Goal: Information Seeking & Learning: Check status

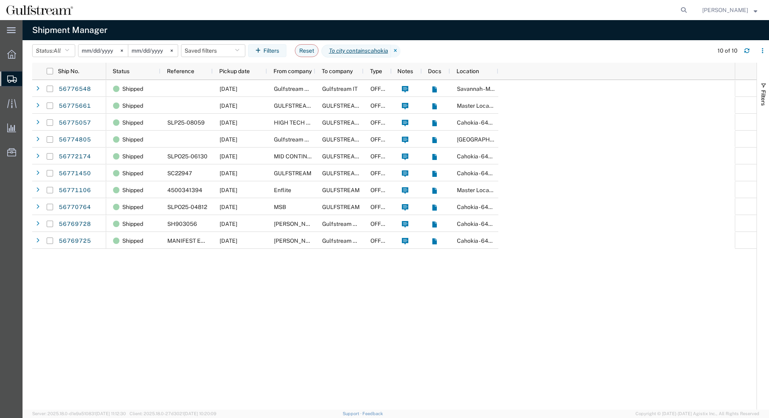
click at [101, 50] on input "[DATE]" at bounding box center [102, 51] width 49 height 12
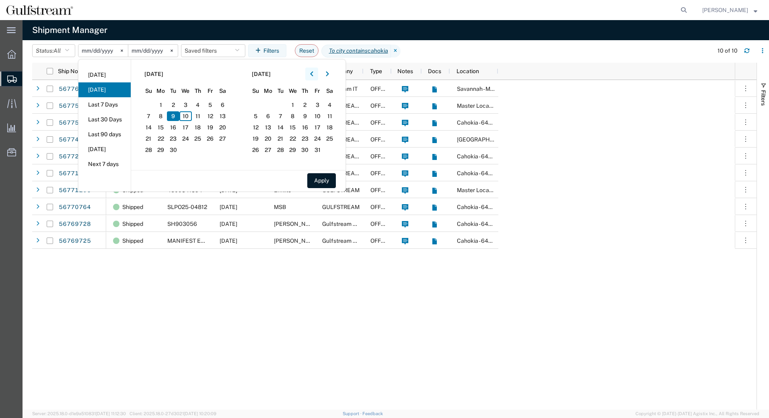
click at [311, 75] on button "button" at bounding box center [311, 74] width 13 height 13
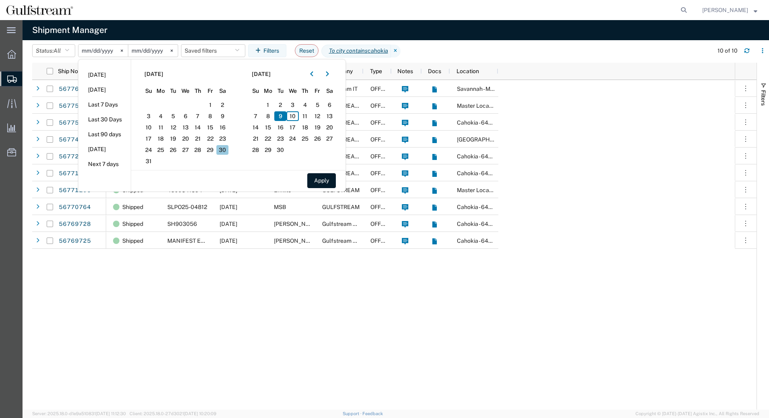
click at [222, 152] on span "30" at bounding box center [222, 150] width 12 height 10
click at [330, 180] on button "Apply" at bounding box center [321, 180] width 29 height 15
type input "[DATE]"
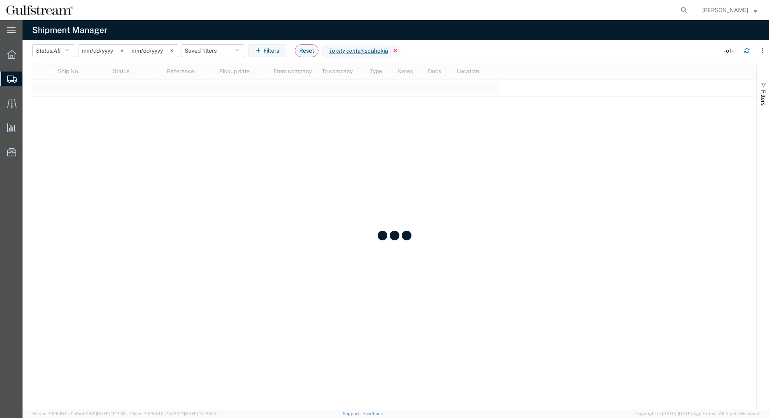
click at [399, 51] on icon at bounding box center [396, 51] width 10 height 13
click at [271, 55] on button "Filters" at bounding box center [267, 50] width 38 height 13
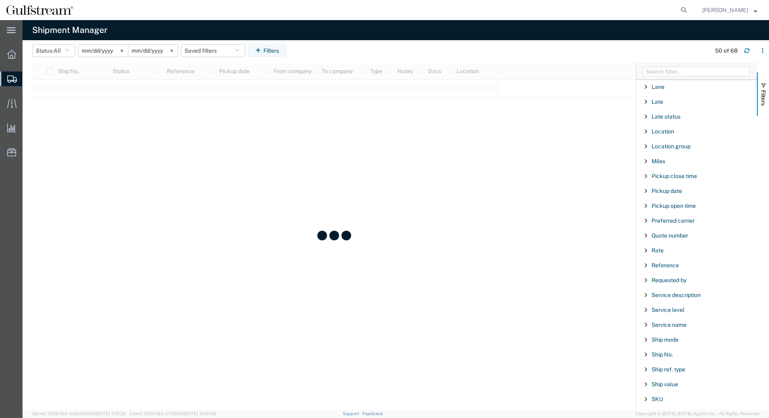
scroll to position [429, 0]
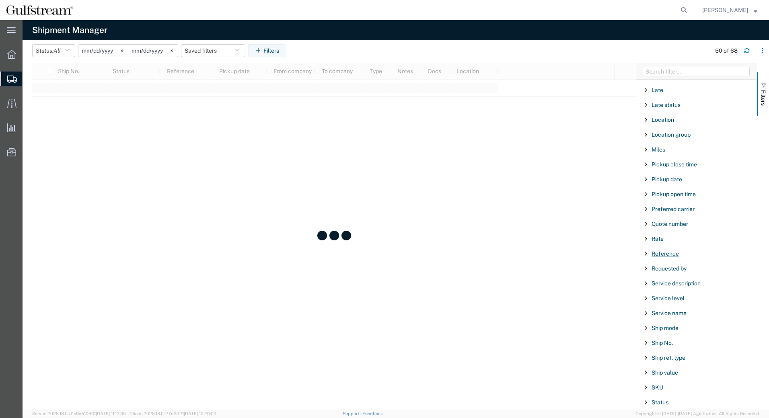
click at [668, 252] on span "Reference" at bounding box center [665, 254] width 27 height 6
click at [671, 277] on div "starts with" at bounding box center [697, 274] width 92 height 6
click at [665, 288] on input "Filter Value" at bounding box center [699, 288] width 105 height 10
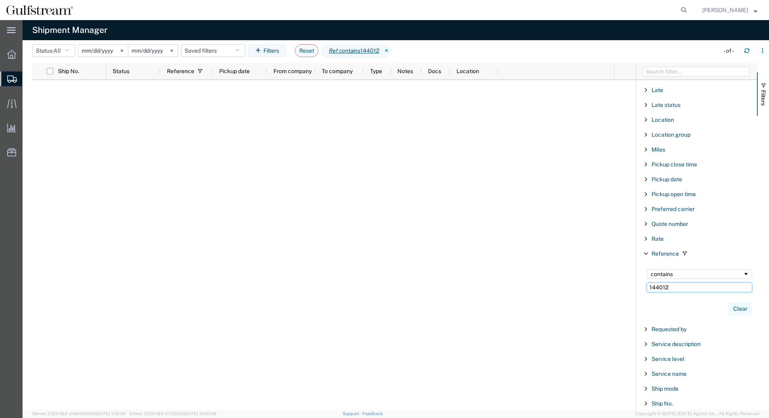
type input "144012"
click at [742, 309] on button "Clear" at bounding box center [741, 309] width 24 height 13
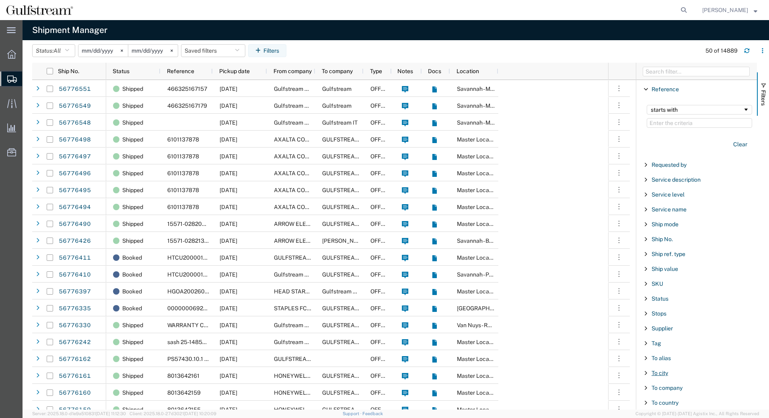
scroll to position [630, 0]
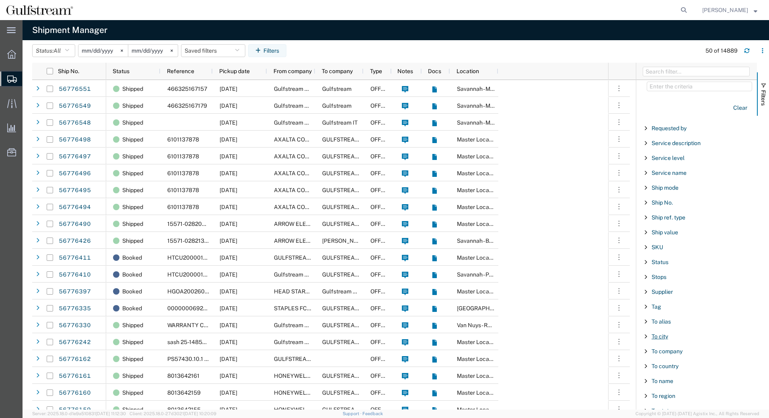
click at [658, 334] on span "To city" at bounding box center [660, 337] width 16 height 6
click at [667, 370] on input "Filter Value" at bounding box center [699, 371] width 105 height 10
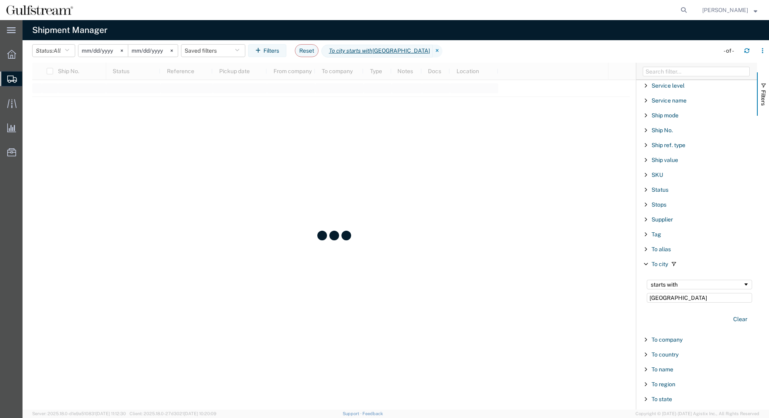
scroll to position [711, 0]
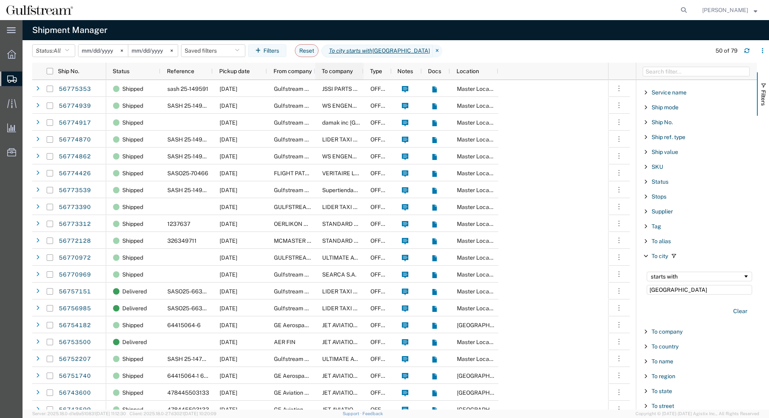
type input "[GEOGRAPHIC_DATA]"
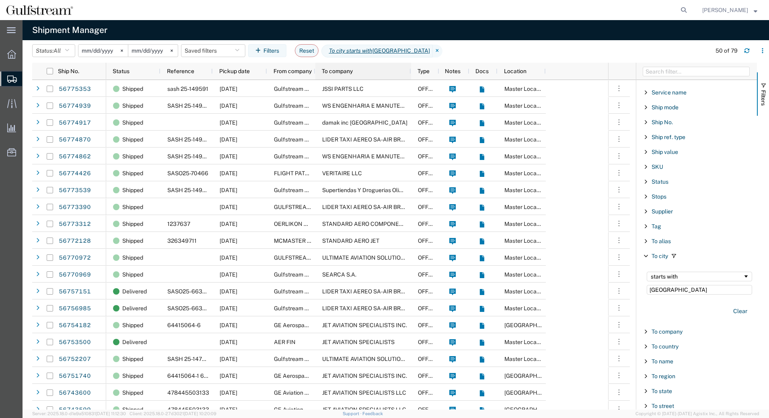
drag, startPoint x: 362, startPoint y: 72, endPoint x: 416, endPoint y: 69, distance: 54.4
click at [412, 69] on div at bounding box center [410, 71] width 3 height 17
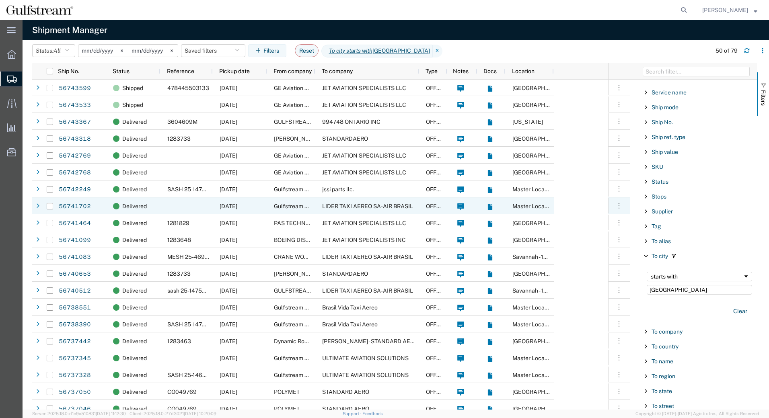
scroll to position [362, 0]
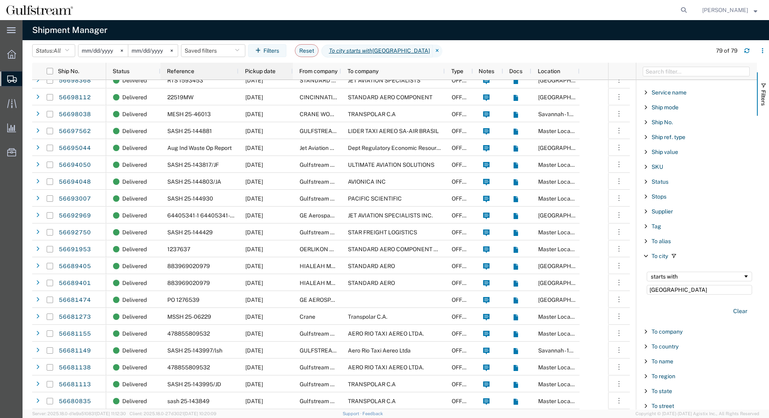
drag, startPoint x: 211, startPoint y: 70, endPoint x: 237, endPoint y: 72, distance: 25.9
click at [237, 72] on div at bounding box center [238, 71] width 3 height 17
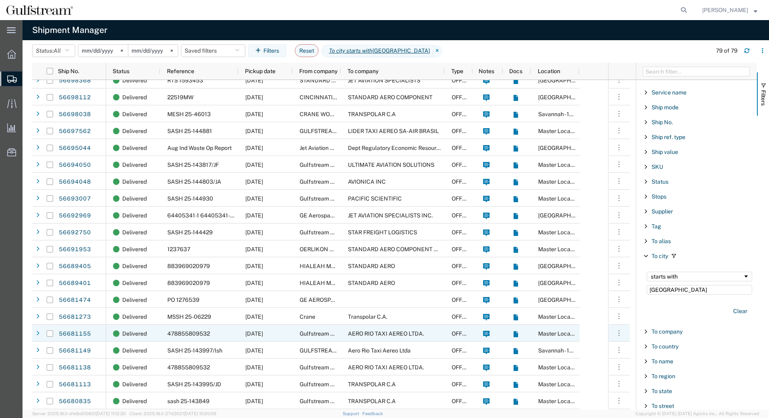
click at [383, 335] on span "AERO RIO TAXI AEREO LTDA." at bounding box center [386, 334] width 76 height 6
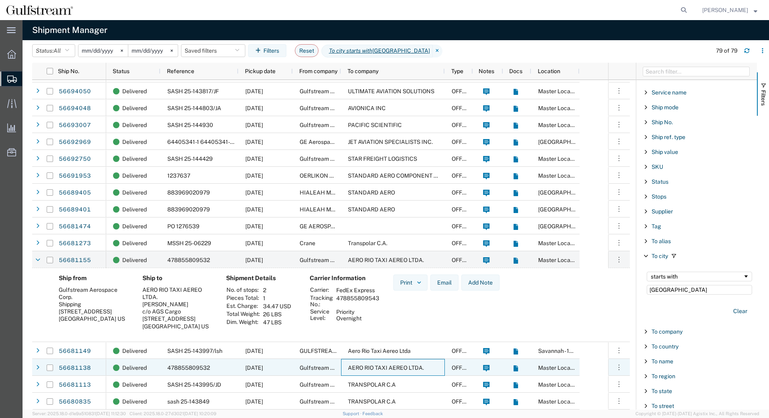
click at [376, 369] on span "AERO RIO TAXI AEREO LTDA." at bounding box center [386, 368] width 76 height 6
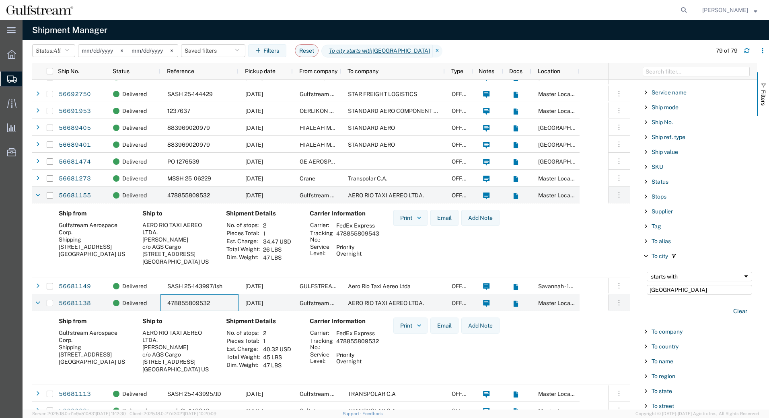
drag, startPoint x: 212, startPoint y: 304, endPoint x: 358, endPoint y: 345, distance: 151.4
click at [214, 336] on div "56704015 56698463 56698368 56698112 56698038 56697562 56695044 56694050 5669404…" at bounding box center [331, 245] width 598 height 330
drag, startPoint x: 377, startPoint y: 342, endPoint x: 338, endPoint y: 345, distance: 39.9
click at [338, 345] on td "478855809532" at bounding box center [358, 345] width 48 height 14
drag, startPoint x: 338, startPoint y: 345, endPoint x: 342, endPoint y: 342, distance: 5.8
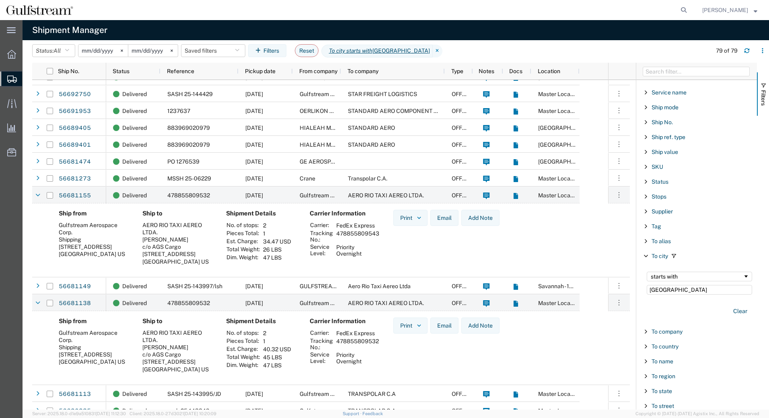
copy td "478855809532"
